Goal: Task Accomplishment & Management: Use online tool/utility

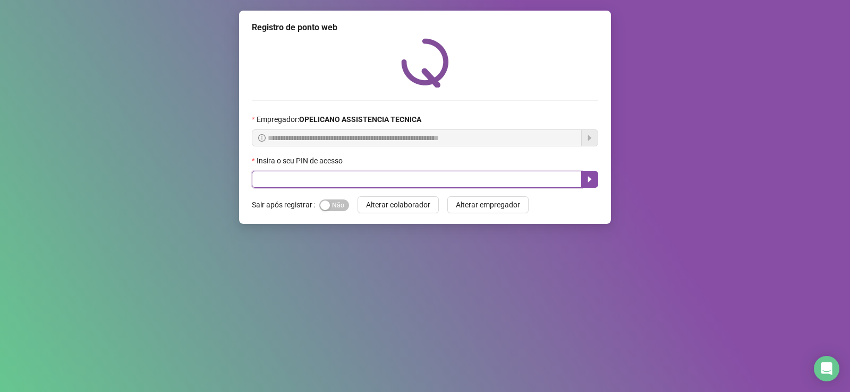
click at [393, 184] on input "text" at bounding box center [417, 179] width 330 height 17
type input "*****"
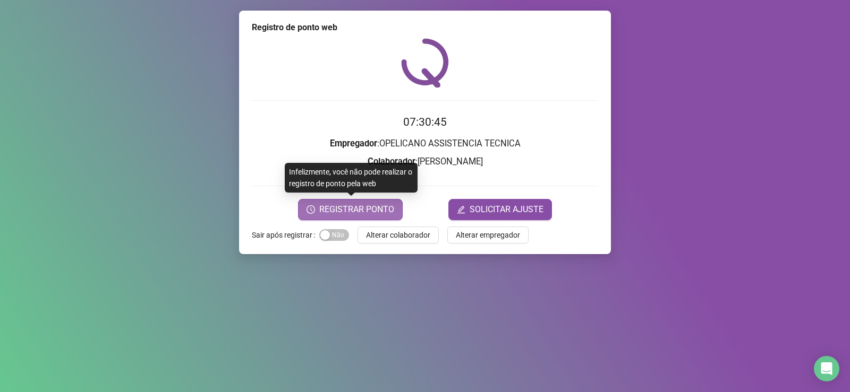
click at [372, 216] on button "REGISTRAR PONTO" at bounding box center [350, 209] width 105 height 21
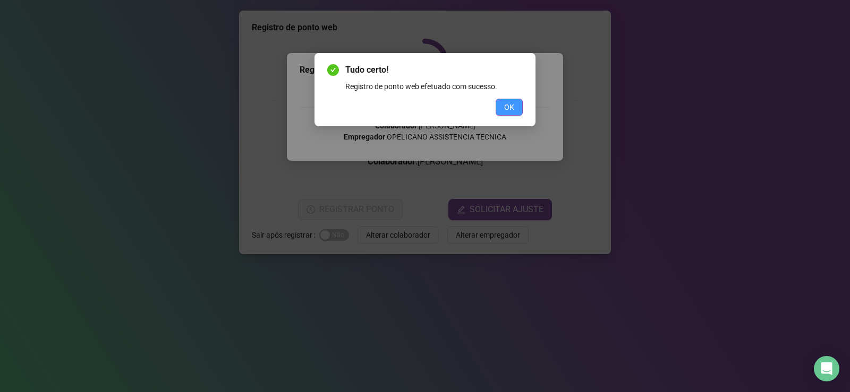
click at [514, 104] on button "OK" at bounding box center [508, 107] width 27 height 17
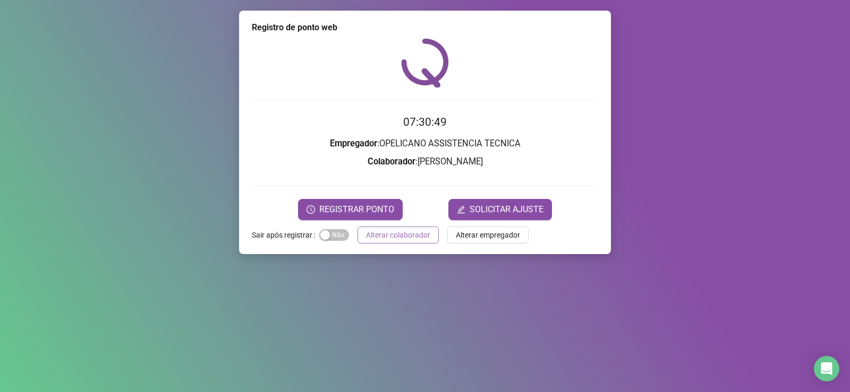
click at [384, 234] on span "Alterar colaborador" at bounding box center [398, 235] width 64 height 12
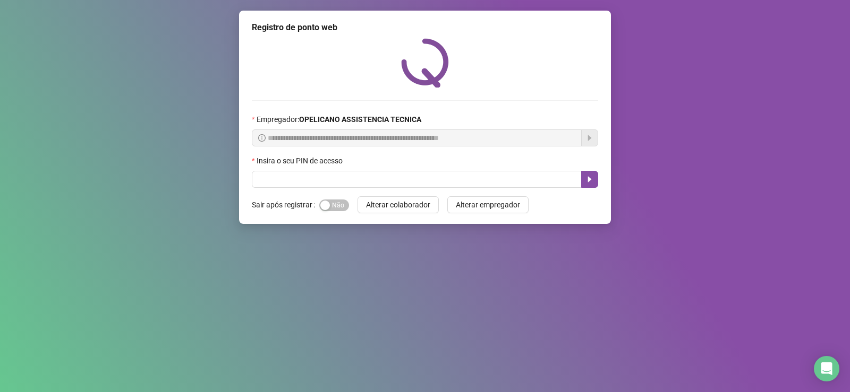
drag, startPoint x: 459, startPoint y: 161, endPoint x: 473, endPoint y: 170, distance: 16.8
click at [461, 161] on div "Insira o seu PIN de acesso" at bounding box center [425, 163] width 346 height 16
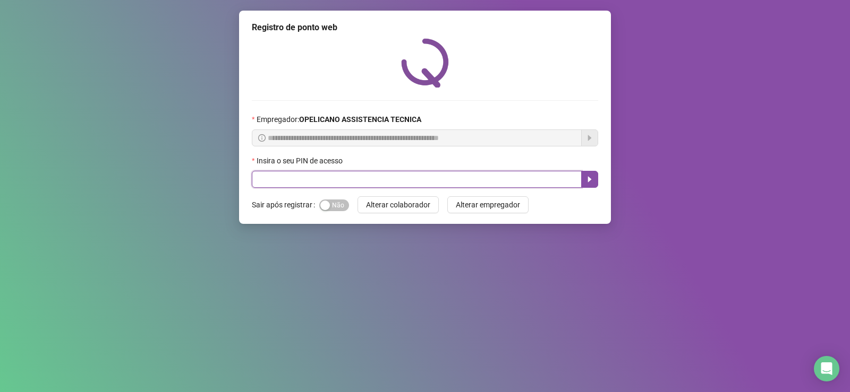
click at [480, 173] on input "text" at bounding box center [417, 179] width 330 height 17
type input "*****"
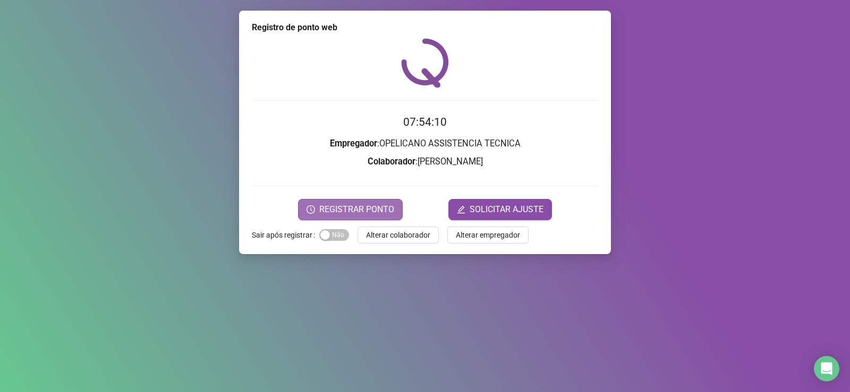
click at [379, 208] on span "REGISTRAR PONTO" at bounding box center [356, 209] width 75 height 13
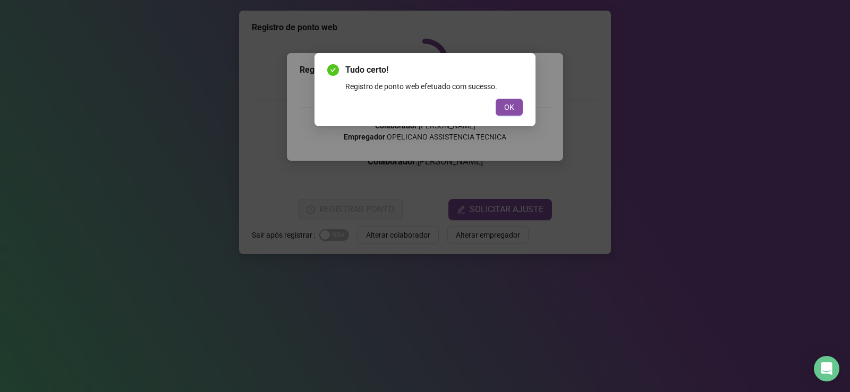
click at [516, 101] on button "OK" at bounding box center [508, 107] width 27 height 17
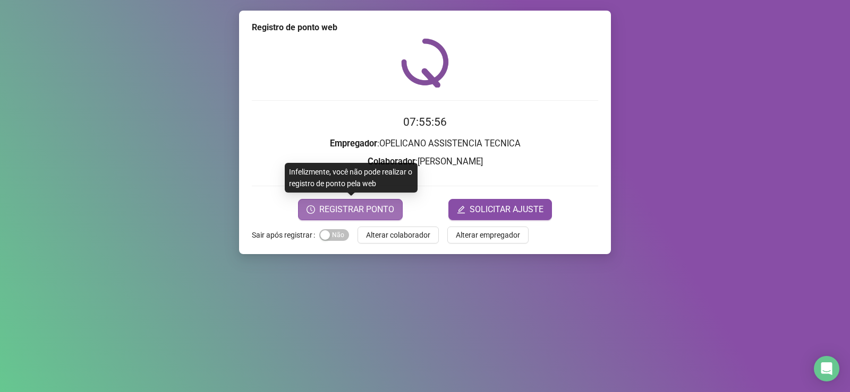
click at [364, 207] on span "REGISTRAR PONTO" at bounding box center [356, 209] width 75 height 13
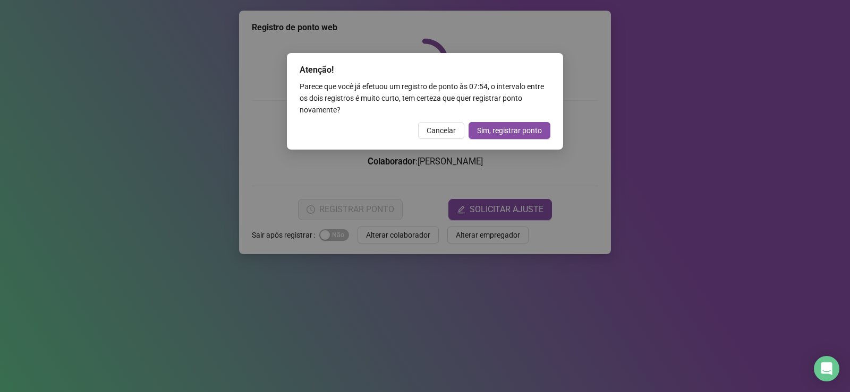
click at [449, 141] on div "Atenção! Parece que você já efetuou um registro de ponto às 07:54 , o intervalo…" at bounding box center [425, 101] width 276 height 97
click at [443, 132] on span "Cancelar" at bounding box center [440, 131] width 29 height 12
